Goal: Task Accomplishment & Management: Manage account settings

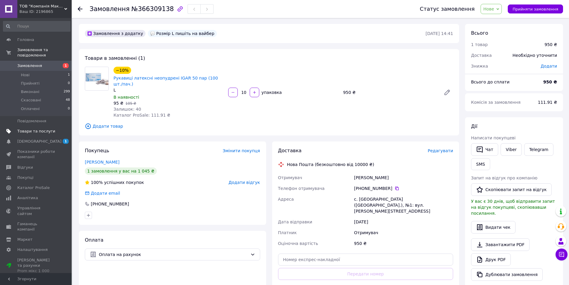
click at [50, 128] on span "Товари та послуги" at bounding box center [36, 130] width 38 height 5
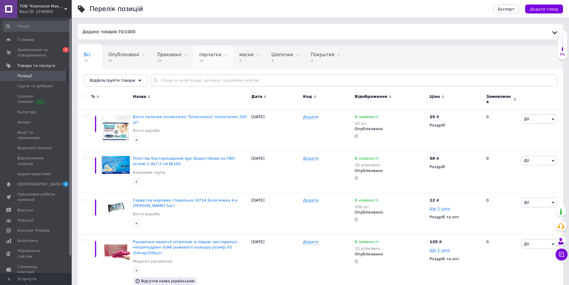
click at [199, 55] on span "перчатки" at bounding box center [210, 54] width 22 height 5
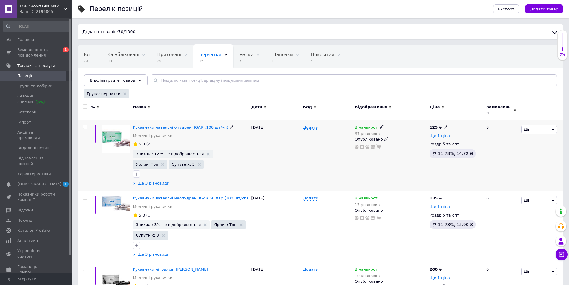
scroll to position [30, 0]
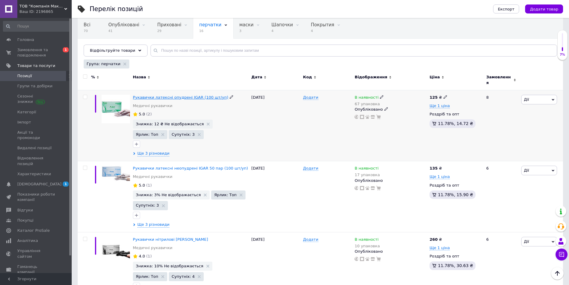
click at [177, 95] on span "Рукавички латексні опудрені IGAR (100 шт/уп)" at bounding box center [180, 97] width 95 height 4
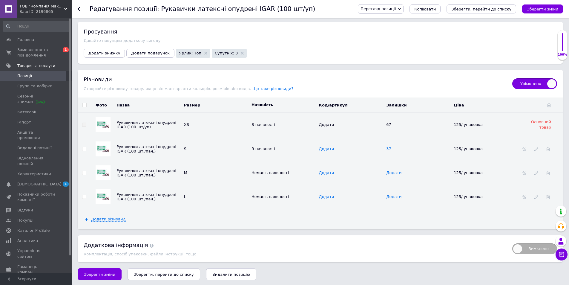
scroll to position [692, 0]
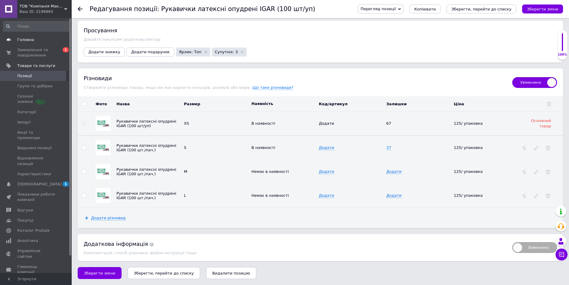
click at [40, 44] on link "Головна" at bounding box center [36, 40] width 73 height 10
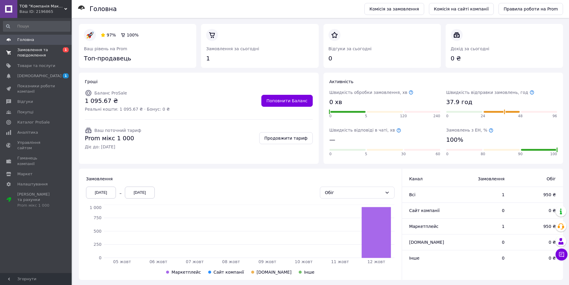
click at [42, 49] on span "Замовлення та повідомлення" at bounding box center [36, 52] width 38 height 11
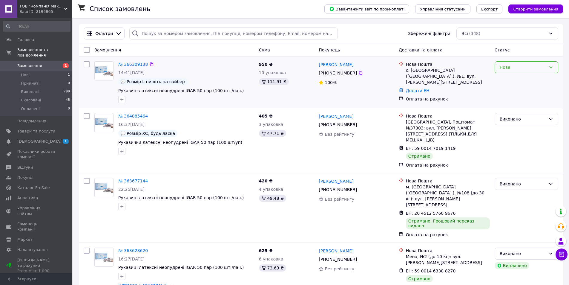
click at [553, 67] on div "Нове" at bounding box center [527, 67] width 64 height 12
click at [515, 80] on li "Прийнято" at bounding box center [526, 80] width 63 height 11
